Goal: Communication & Community: Answer question/provide support

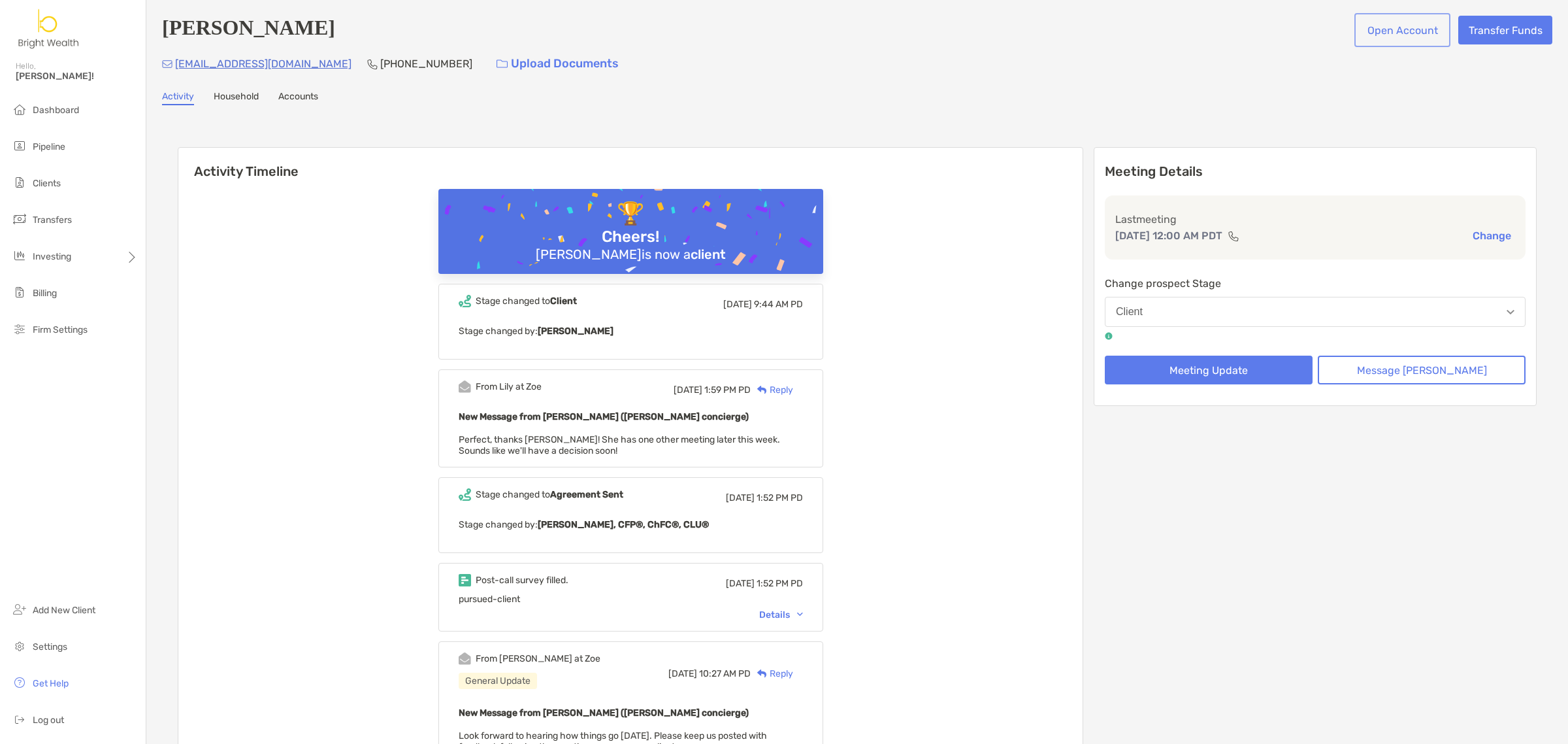
click at [1372, 26] on button "Open Account" at bounding box center [1402, 30] width 91 height 29
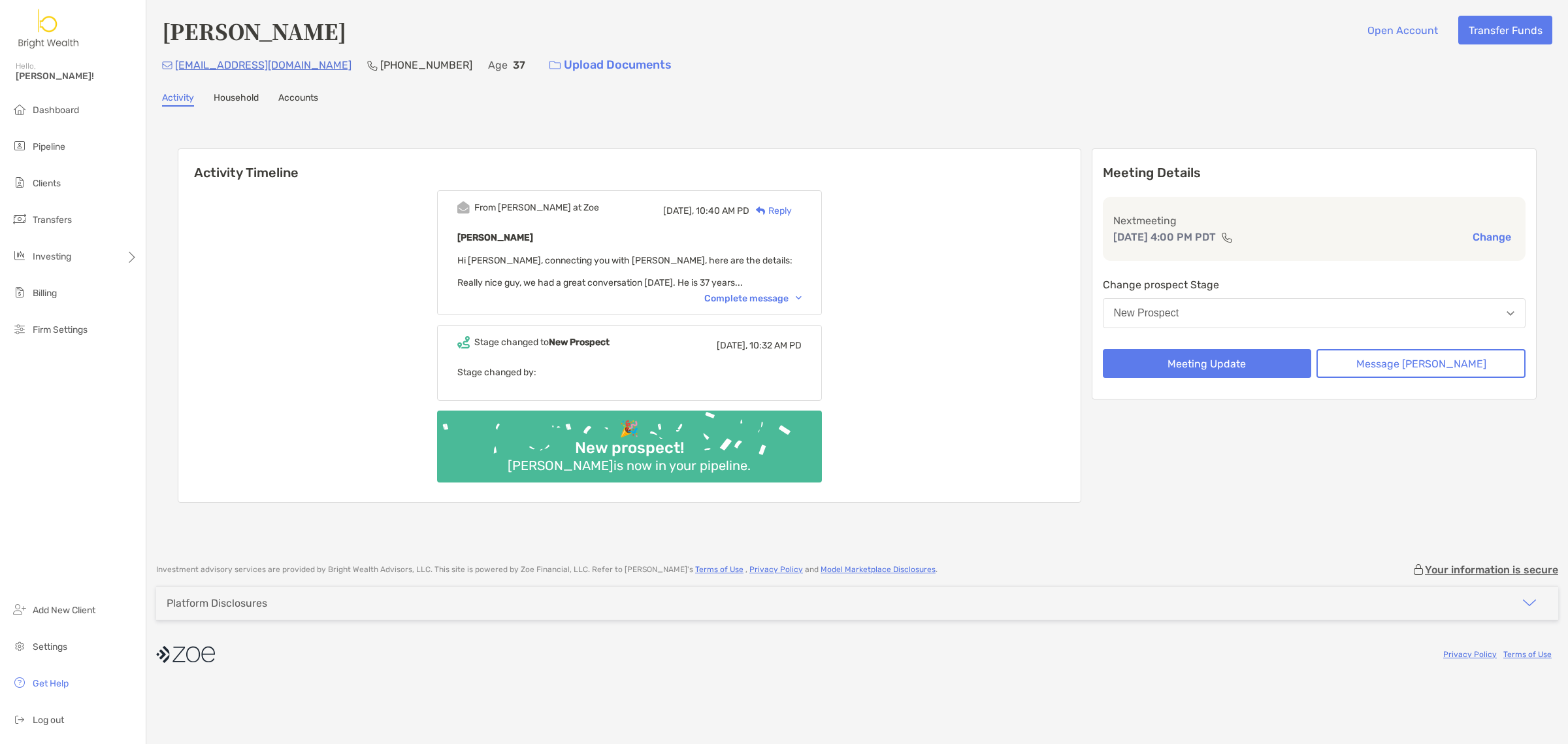
click at [789, 295] on div "Complete message" at bounding box center [753, 298] width 97 height 11
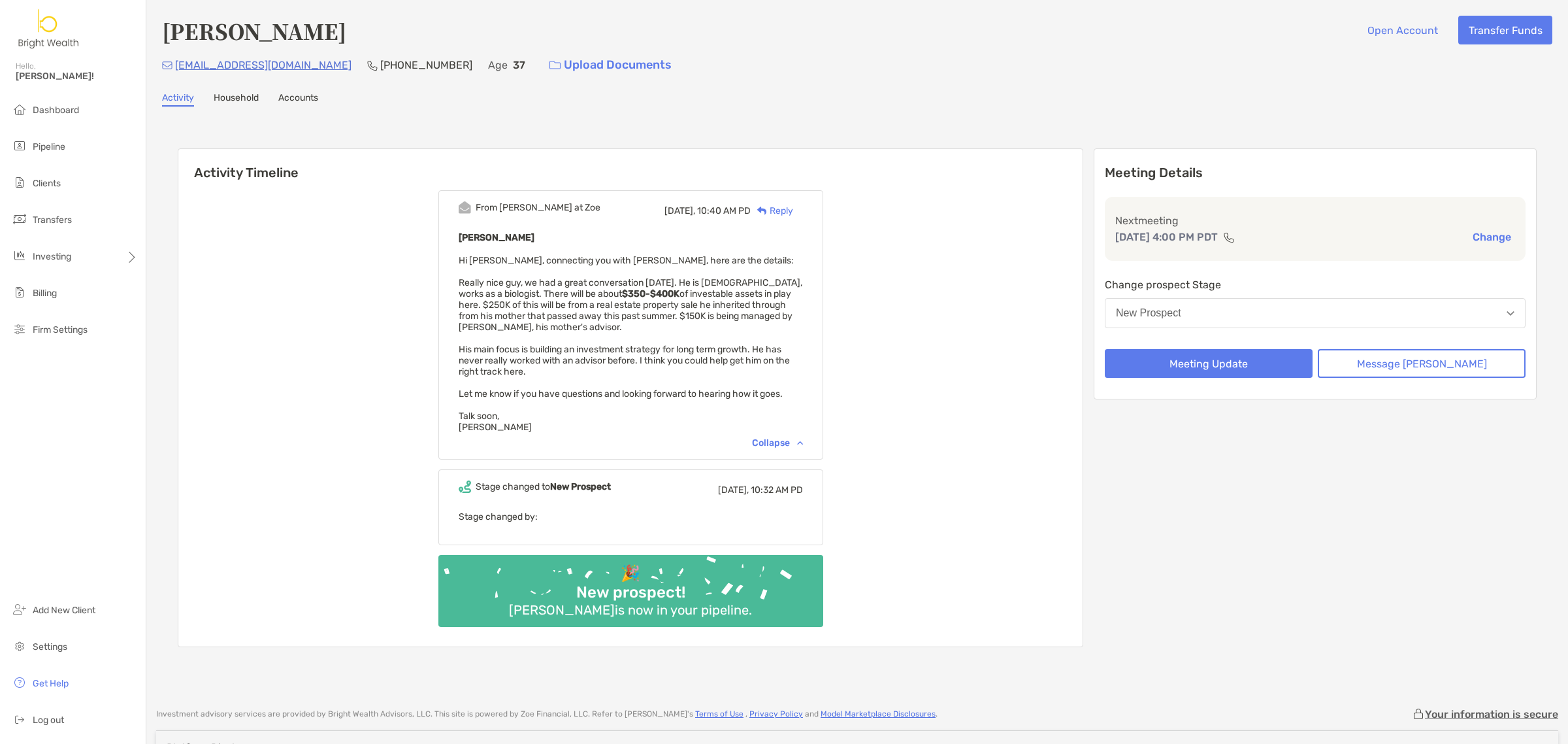
click at [793, 206] on div "Reply" at bounding box center [772, 211] width 43 height 14
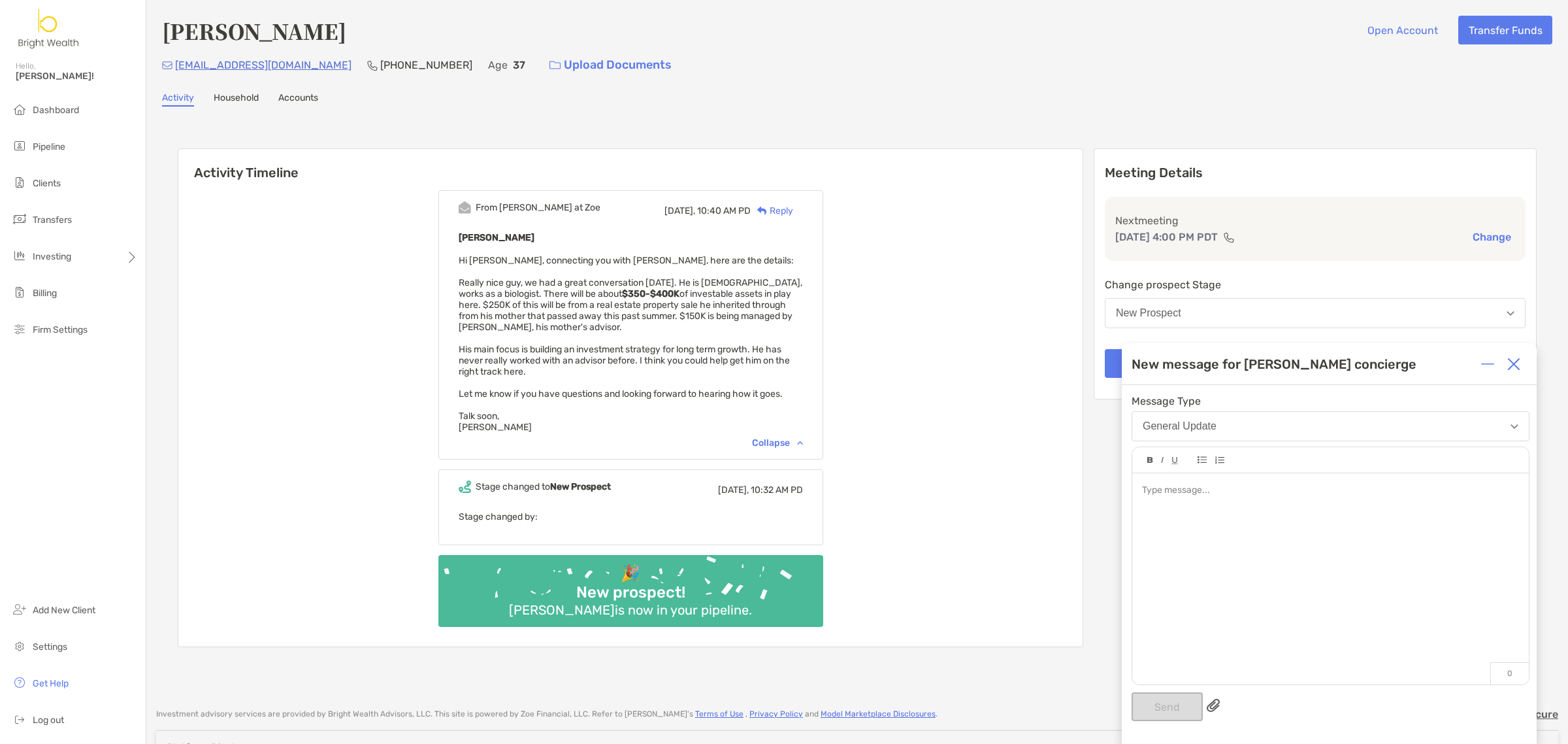
drag, startPoint x: 1253, startPoint y: 500, endPoint x: 1259, endPoint y: 484, distance: 17.1
click at [1255, 499] on div at bounding box center [1330, 573] width 396 height 198
click at [1175, 710] on button "Send" at bounding box center [1166, 707] width 71 height 29
